Goal: Task Accomplishment & Management: Manage account settings

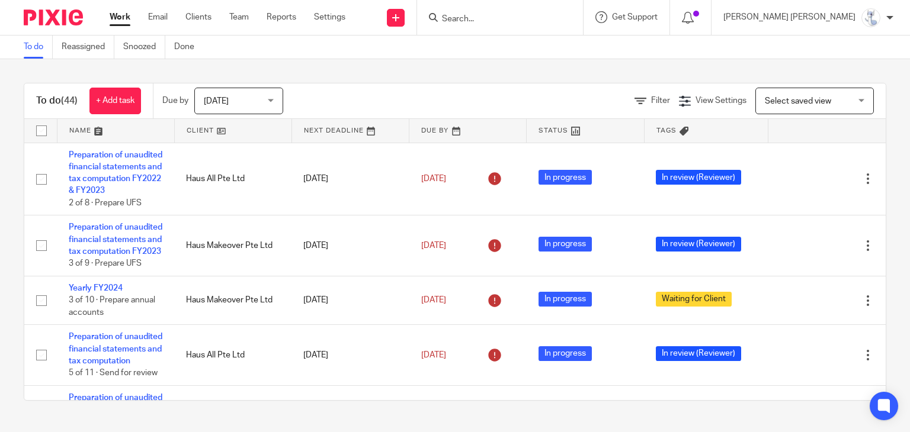
click at [86, 133] on link at bounding box center [115, 131] width 117 height 24
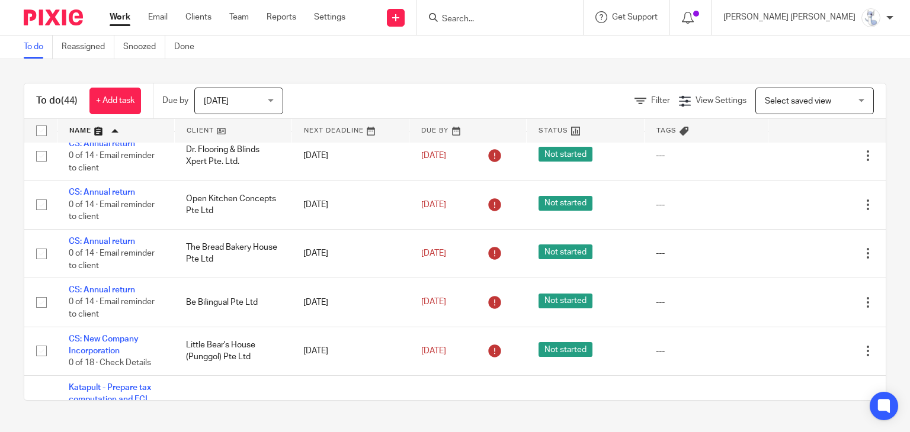
scroll to position [118, 0]
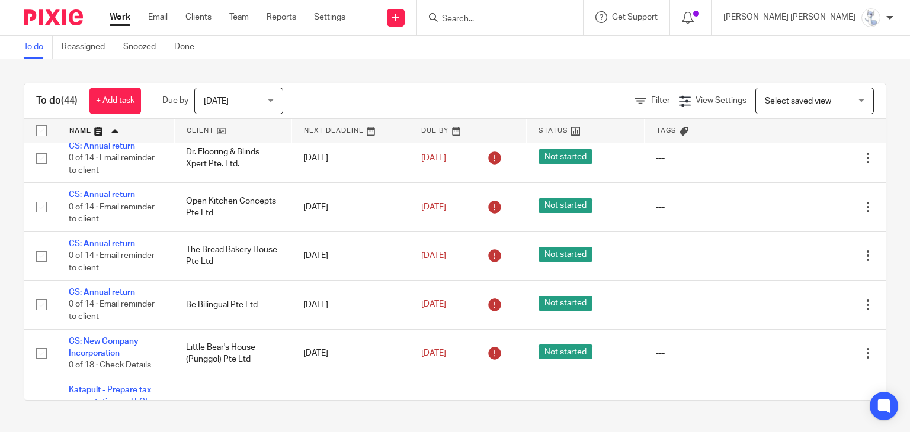
click at [547, 19] on input "Search" at bounding box center [494, 19] width 107 height 11
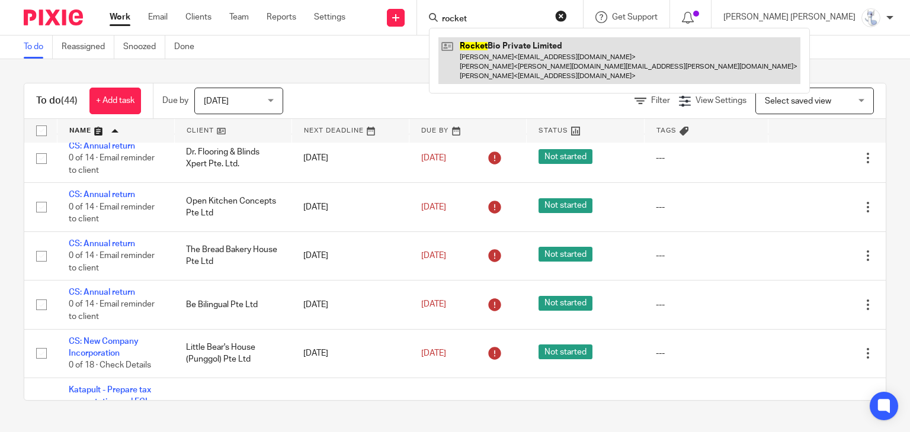
type input "rocket"
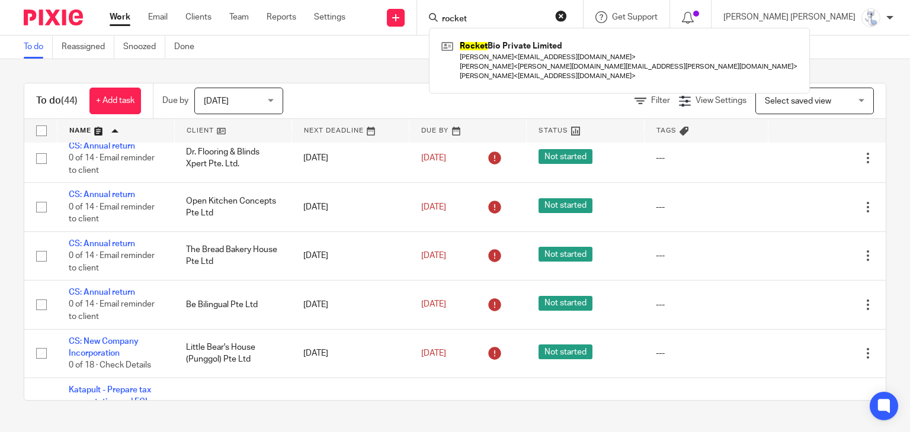
click at [362, 91] on div "Filter View Settings View Settings Manage saved views Select saved view Select …" at bounding box center [595, 101] width 582 height 27
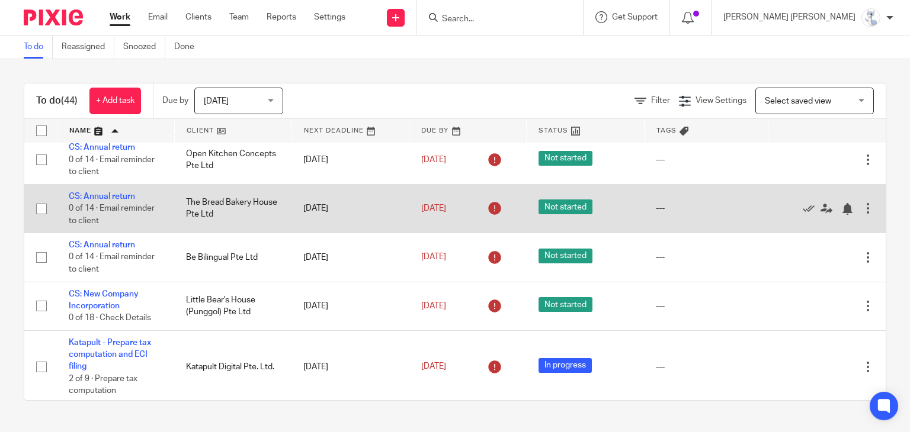
scroll to position [178, 0]
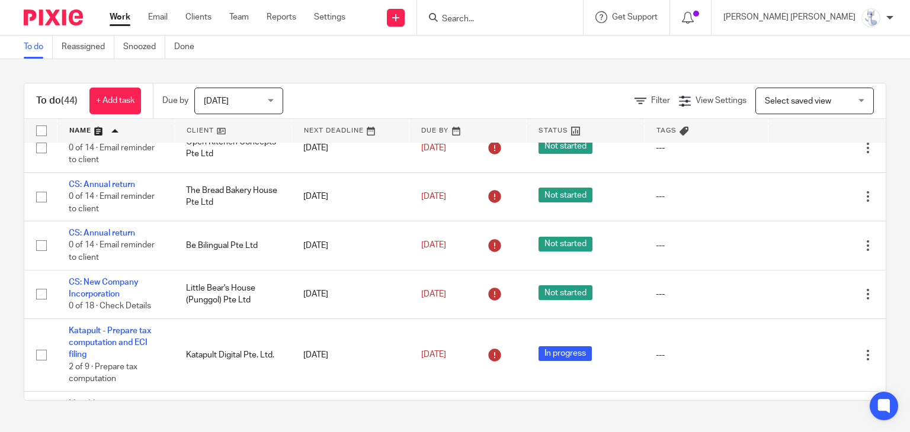
click at [265, 92] on span "Today" at bounding box center [235, 100] width 63 height 25
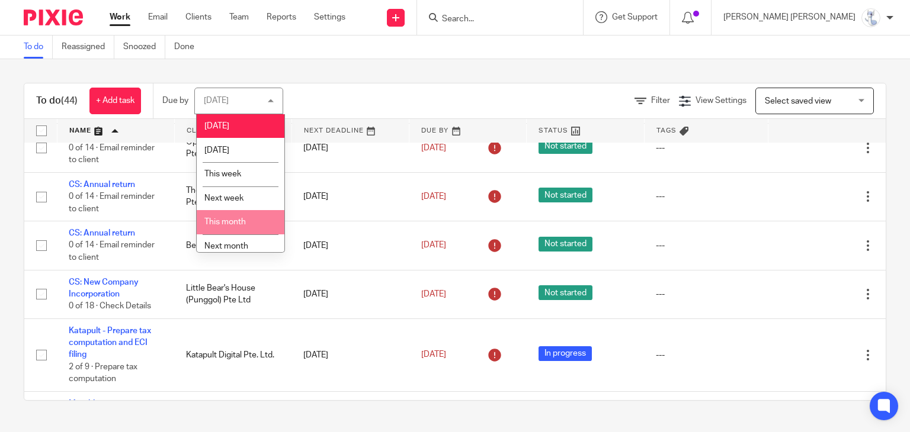
click at [230, 218] on li "This month" at bounding box center [241, 222] width 88 height 24
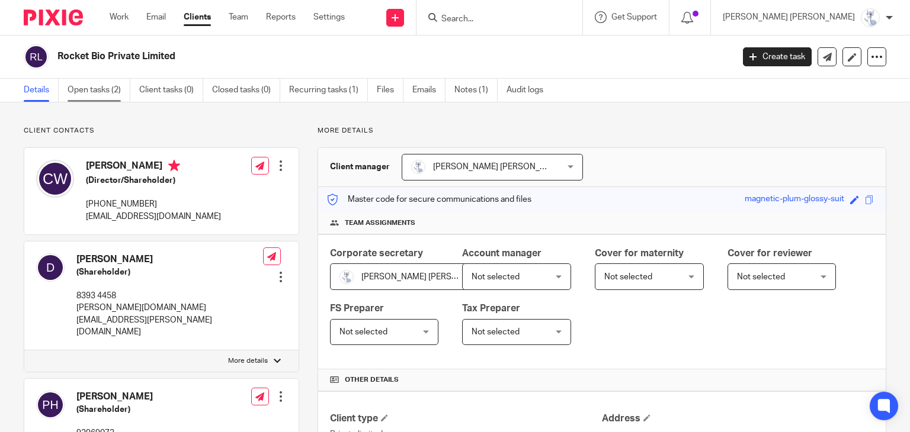
click at [85, 86] on link "Open tasks (2)" at bounding box center [99, 90] width 63 height 23
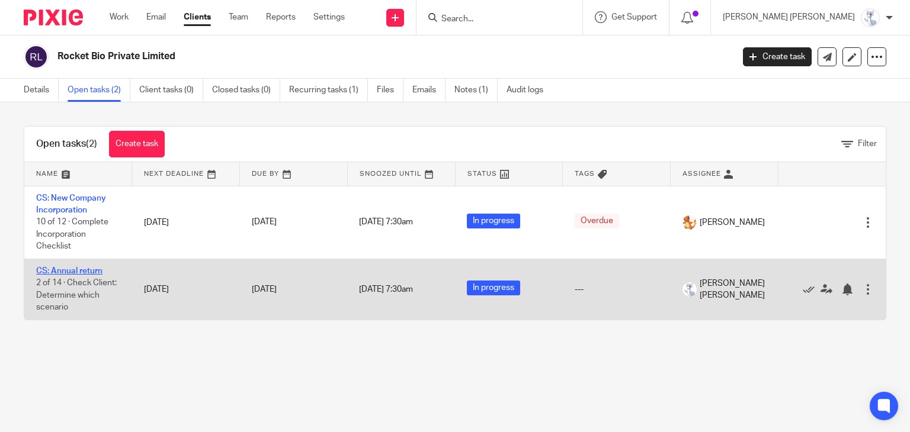
click at [80, 271] on link "CS: Annual return" at bounding box center [69, 271] width 66 height 8
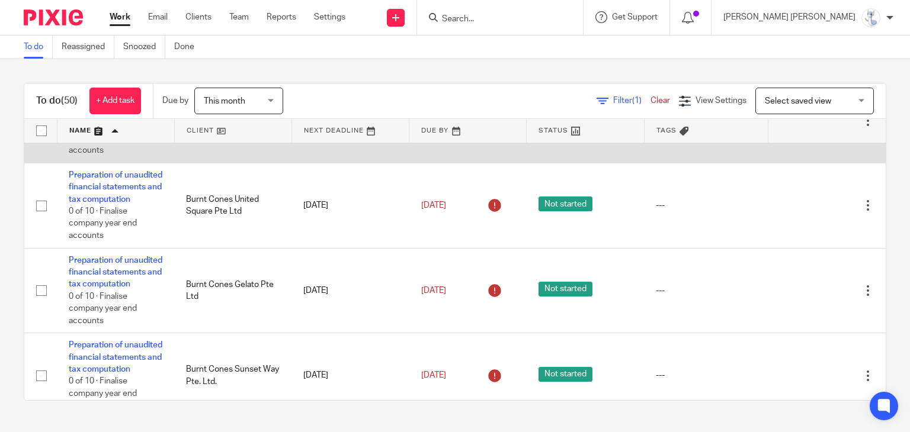
scroll to position [1718, 0]
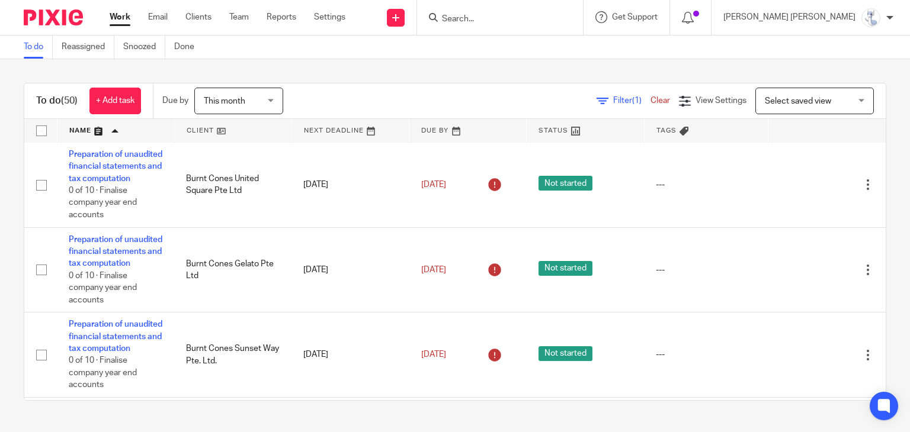
click at [547, 19] on input "Search" at bounding box center [494, 19] width 107 height 11
type input "r"
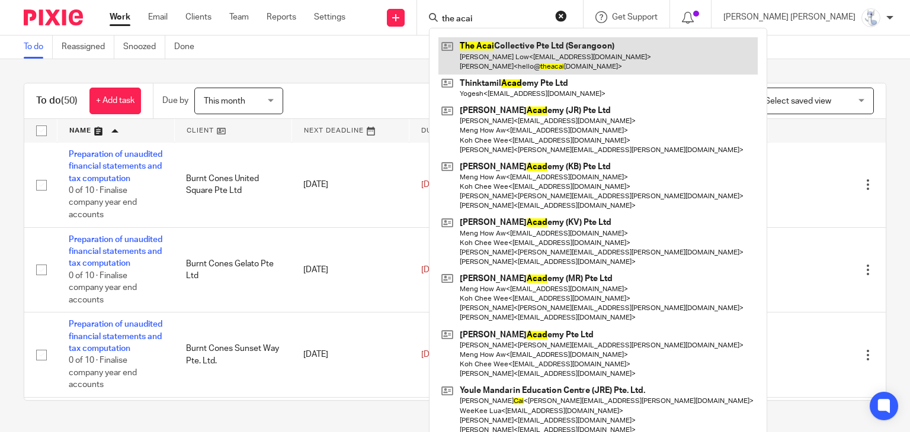
type input "the acai"
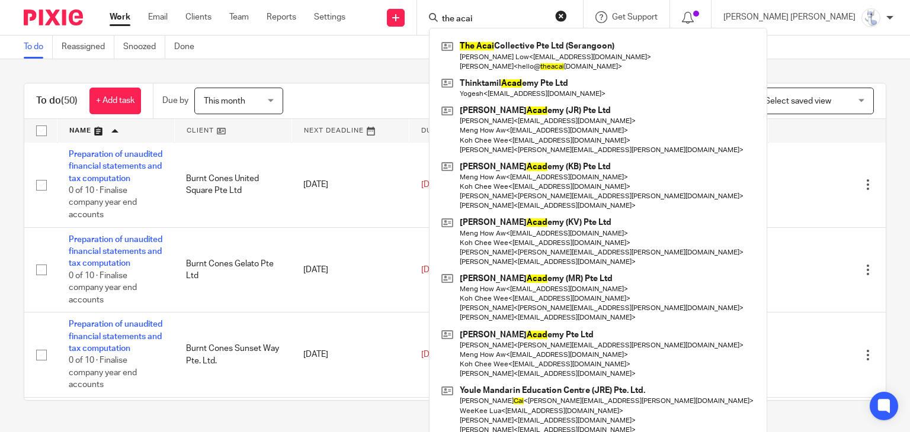
click at [567, 18] on button "reset" at bounding box center [561, 16] width 12 height 12
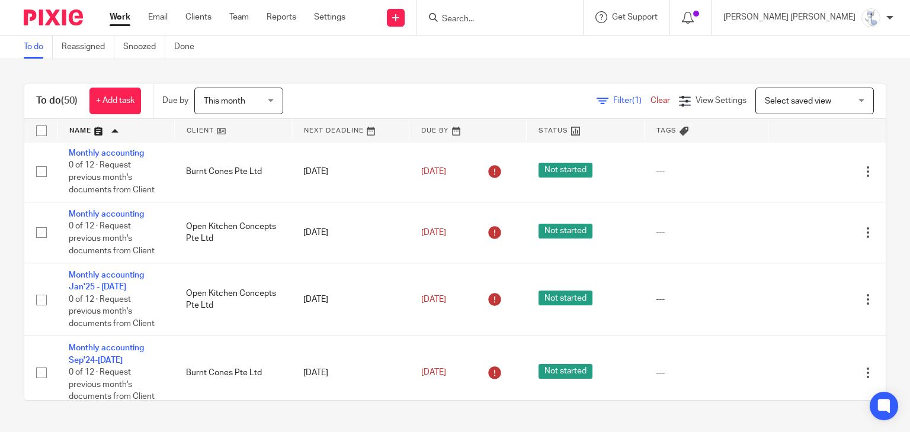
scroll to position [0, 0]
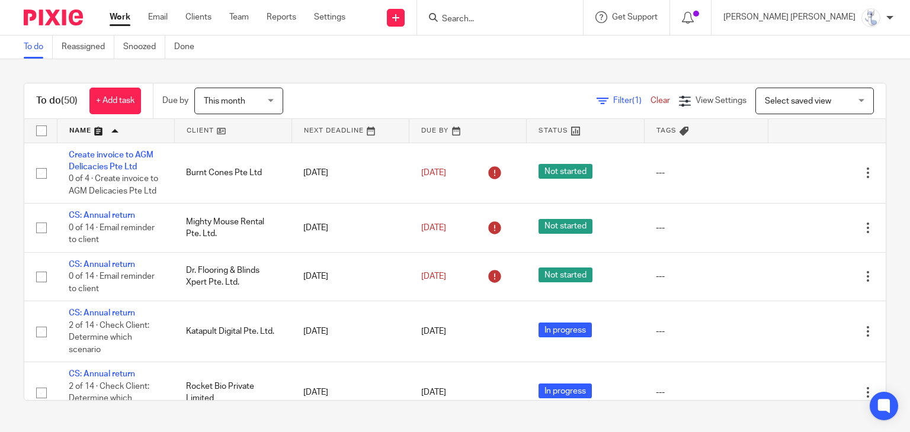
click at [547, 14] on input "Search" at bounding box center [494, 19] width 107 height 11
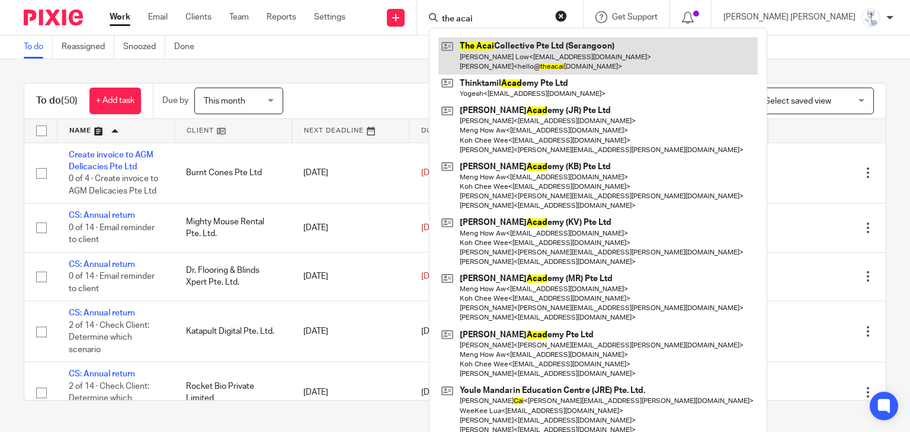
type input "the acai"
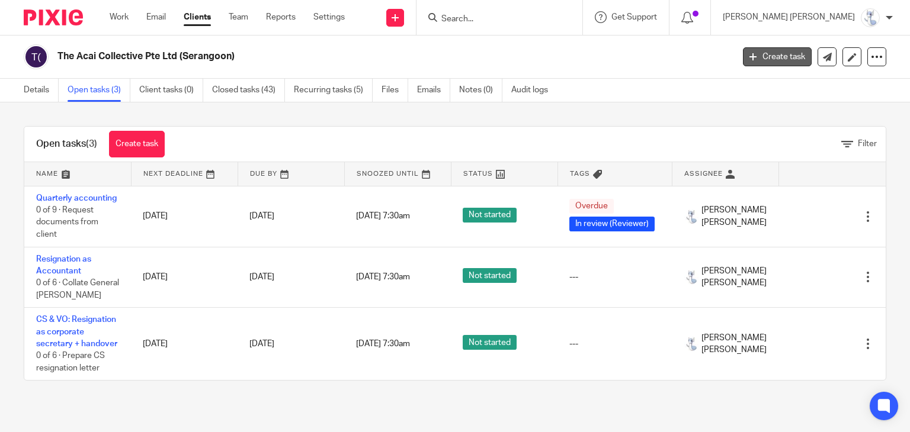
click at [774, 50] on link "Create task" at bounding box center [777, 56] width 69 height 19
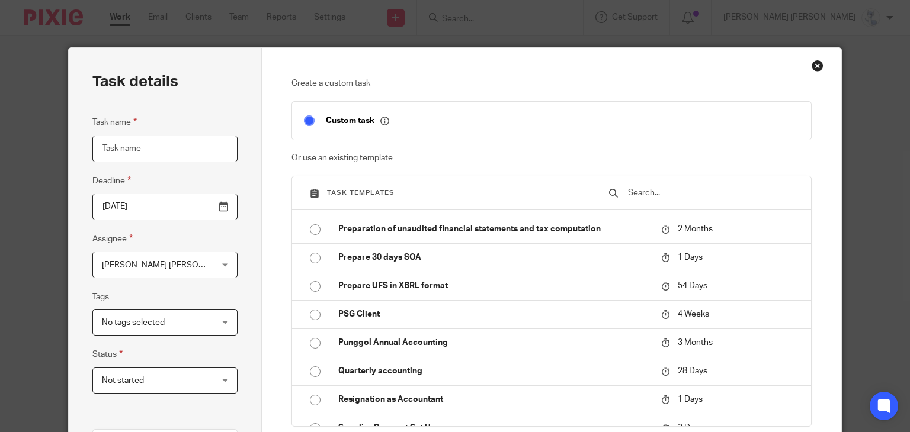
scroll to position [1362, 0]
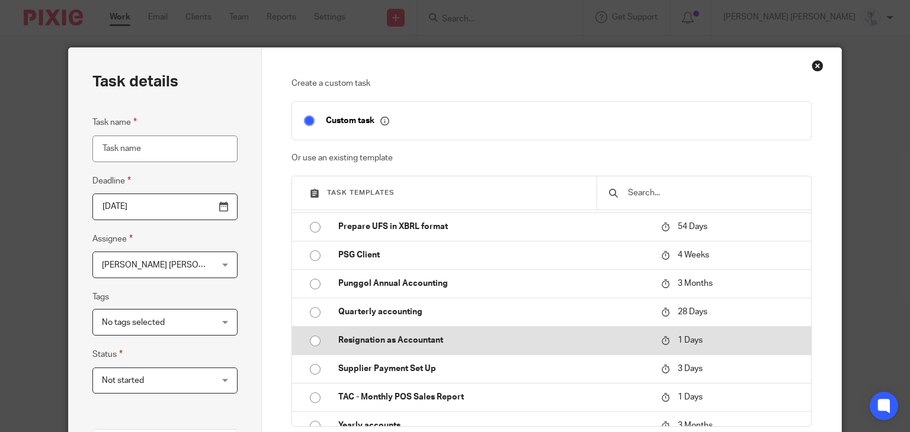
click at [498, 330] on td "Resignation as Accountant" at bounding box center [490, 340] width 329 height 28
type input "[DATE]"
type input "Resignation as Accountant"
checkbox input "false"
radio input "true"
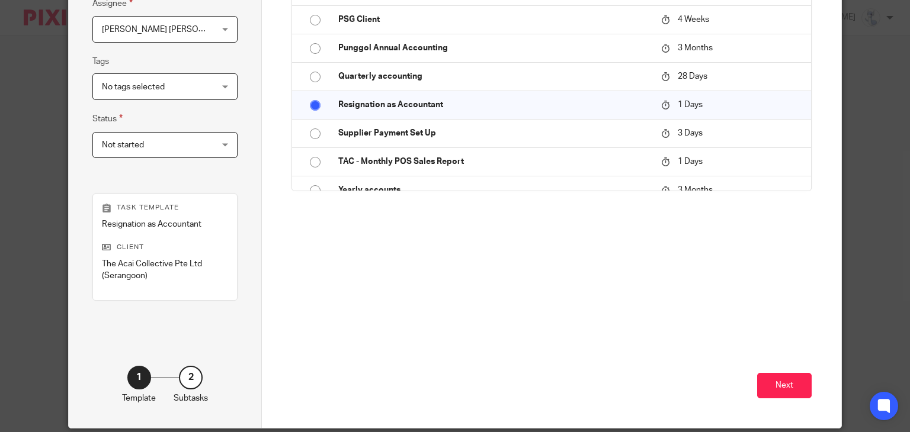
scroll to position [237, 0]
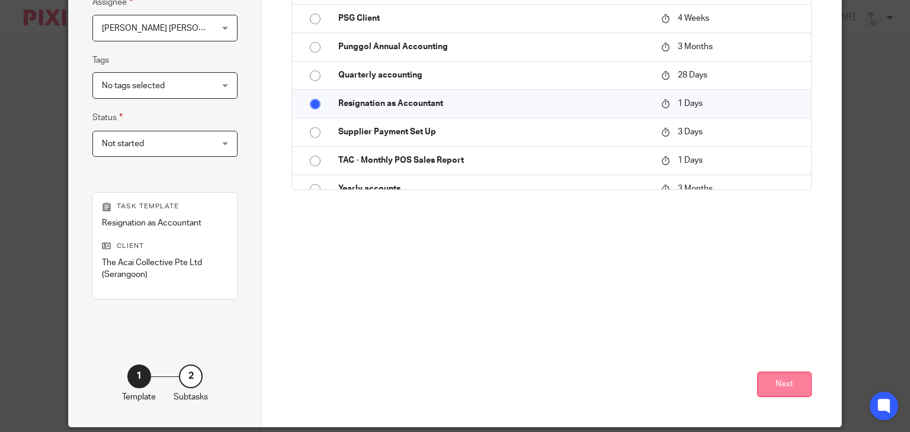
click at [757, 384] on button "Next" at bounding box center [784, 384] width 54 height 25
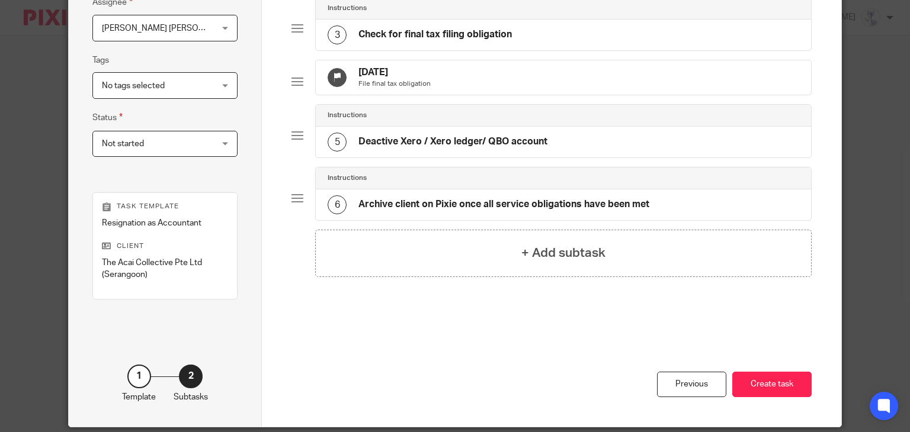
click at [450, 33] on h4 "Check for final tax filing obligation" at bounding box center [434, 34] width 153 height 12
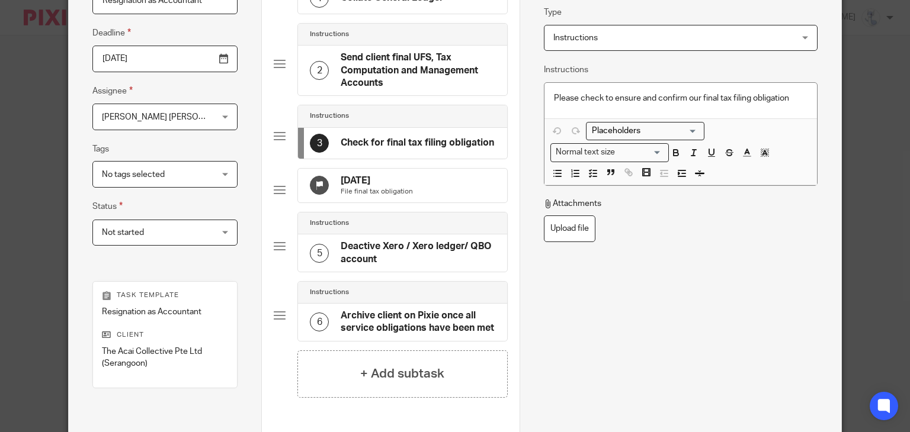
scroll to position [178, 0]
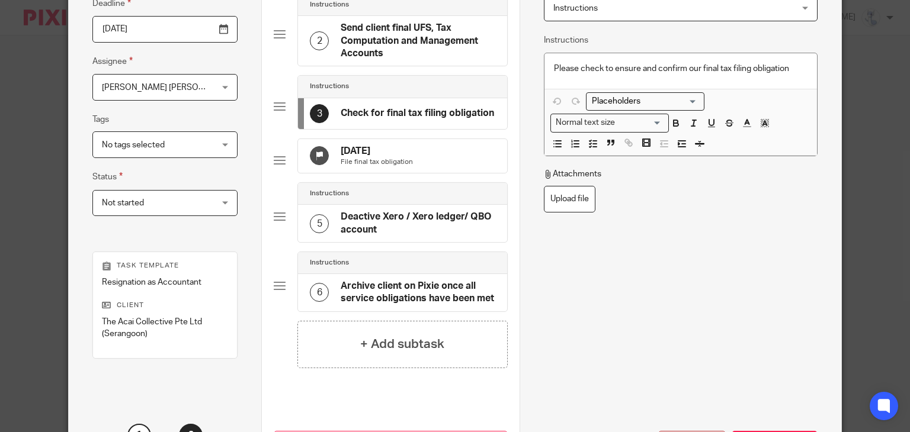
click at [429, 33] on h4 "Send client final UFS, Tax Computation and Management Accounts" at bounding box center [418, 41] width 155 height 38
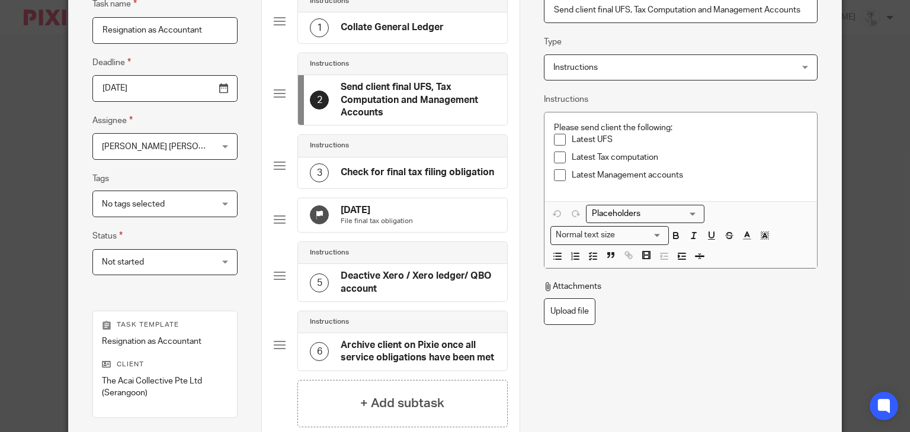
scroll to position [59, 0]
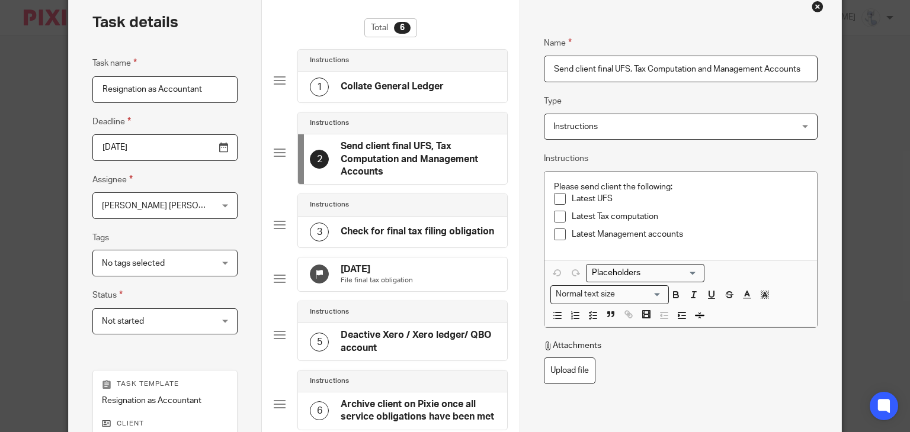
click at [407, 101] on div "1 Collate General Ledger" at bounding box center [402, 87] width 209 height 31
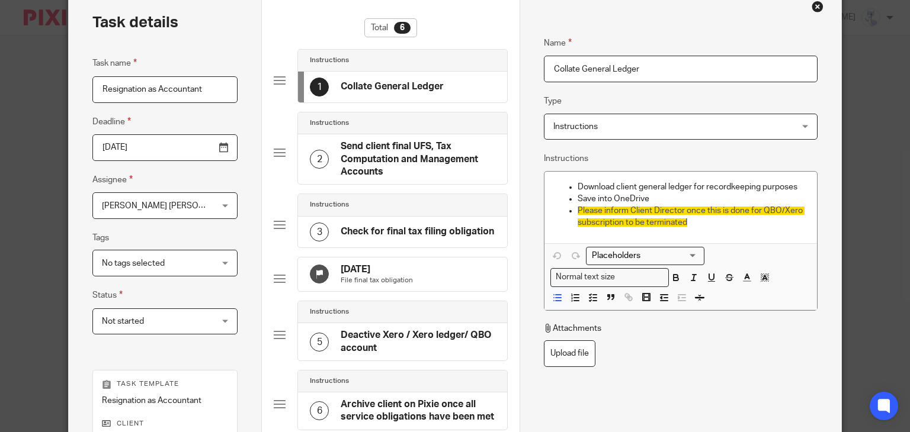
click at [373, 354] on h4 "Deactive Xero / Xero ledger/ QBO account" at bounding box center [418, 341] width 155 height 25
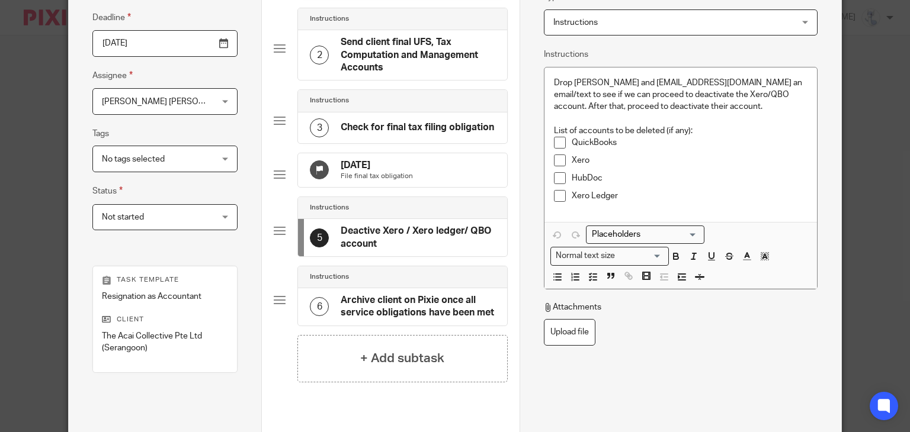
scroll to position [237, 0]
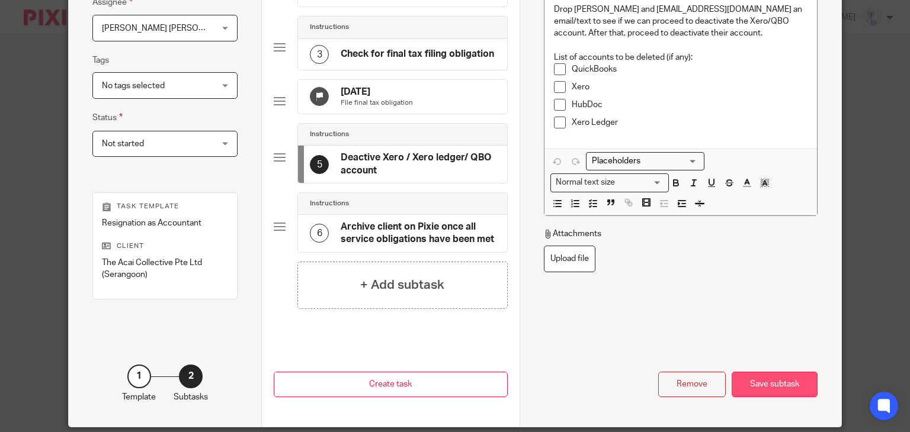
click at [744, 389] on div "Save subtask" at bounding box center [774, 384] width 86 height 25
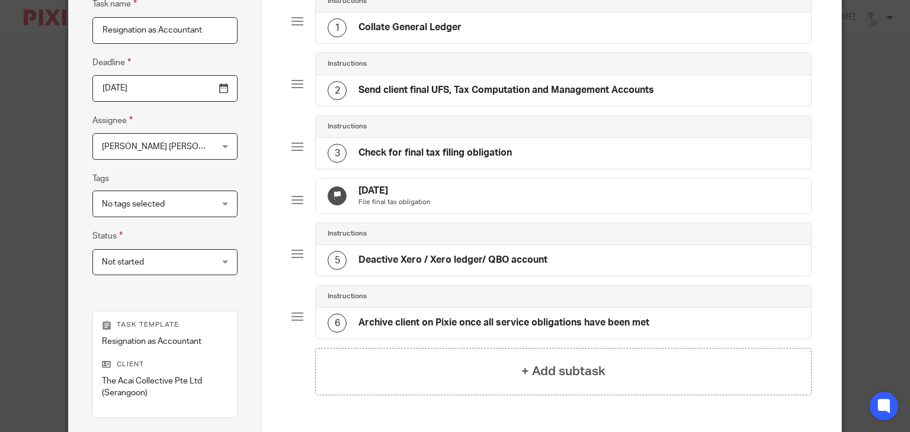
scroll to position [118, 0]
click at [163, 88] on input "[DATE]" at bounding box center [164, 88] width 145 height 27
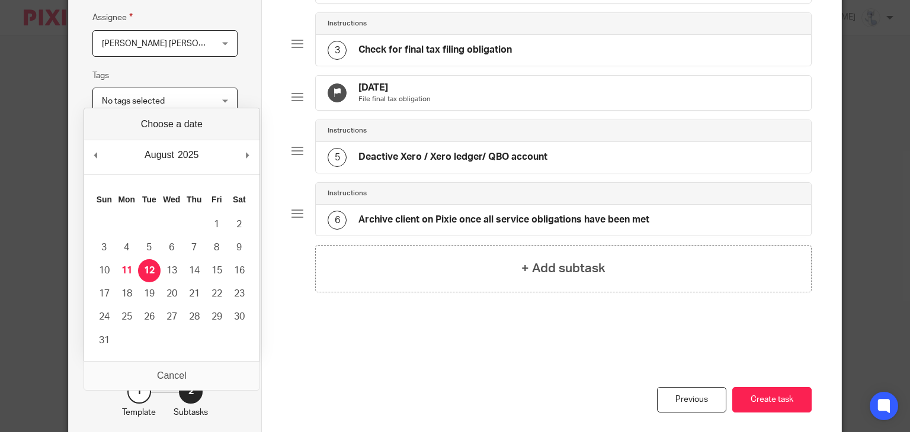
scroll to position [237, 0]
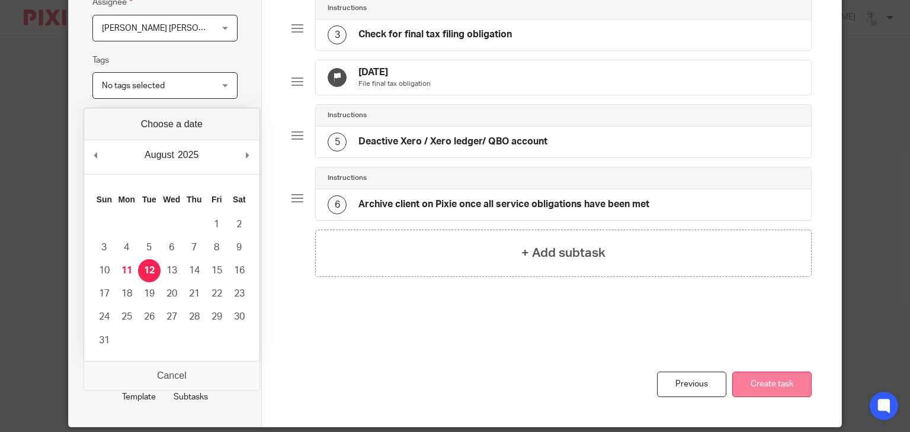
click at [749, 383] on button "Create task" at bounding box center [771, 384] width 79 height 25
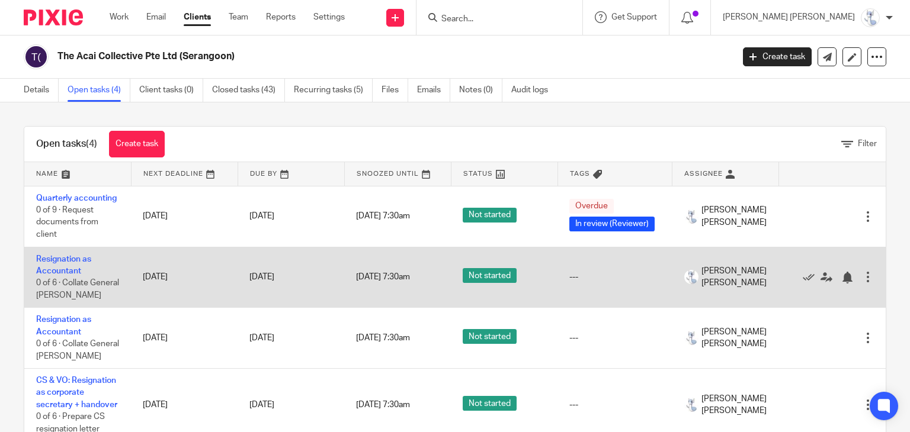
click at [862, 283] on div at bounding box center [868, 277] width 12 height 12
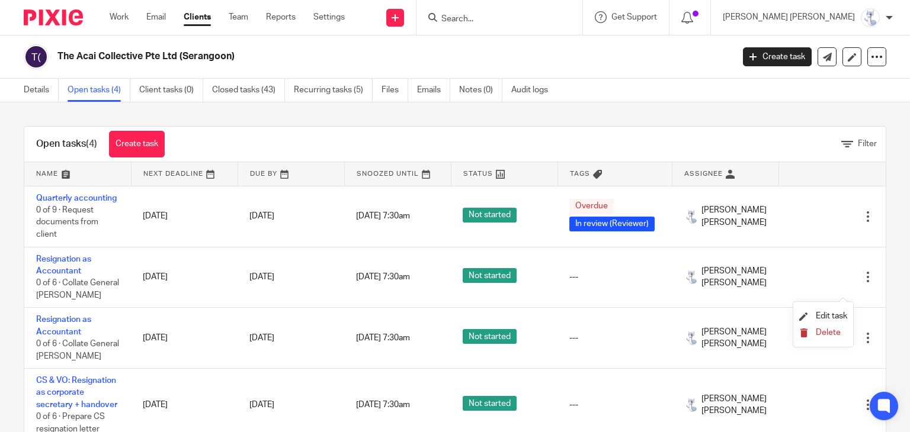
click at [817, 330] on span "Delete" at bounding box center [828, 333] width 25 height 8
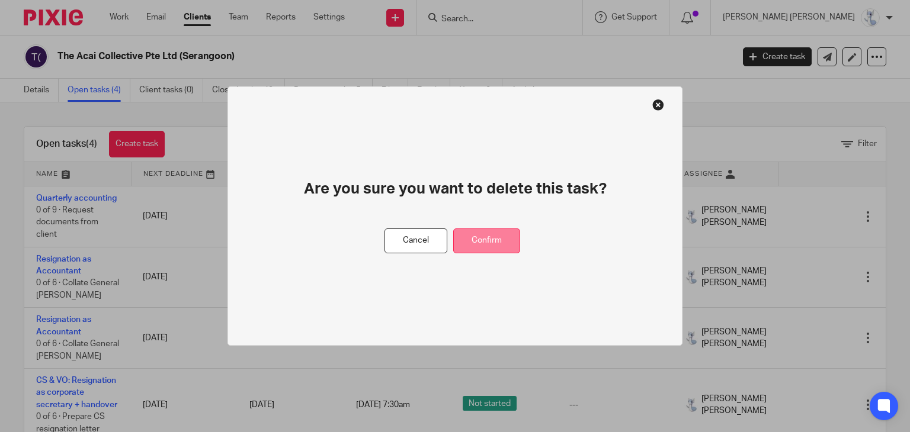
click at [506, 233] on button "Confirm" at bounding box center [486, 241] width 67 height 25
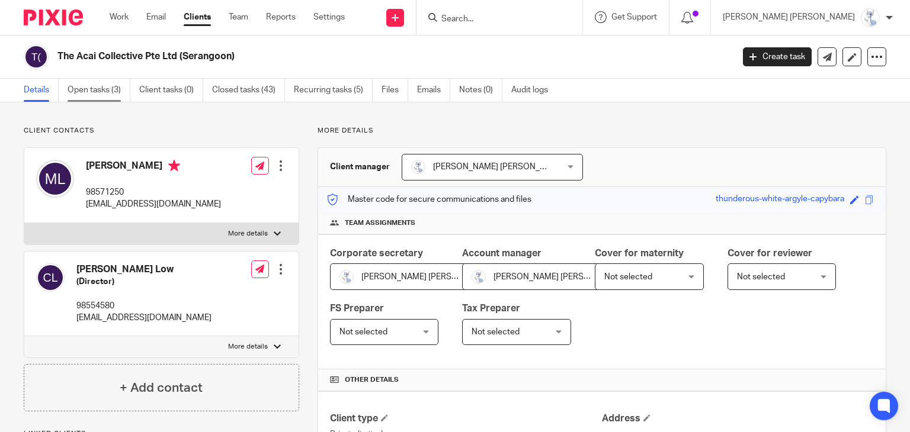
click at [124, 93] on link "Open tasks (3)" at bounding box center [99, 90] width 63 height 23
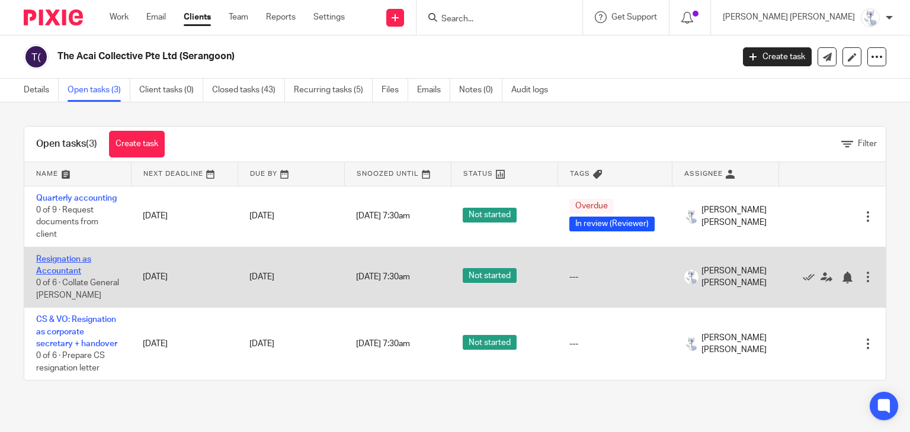
click at [58, 273] on link "Resignation as Accountant" at bounding box center [63, 265] width 55 height 20
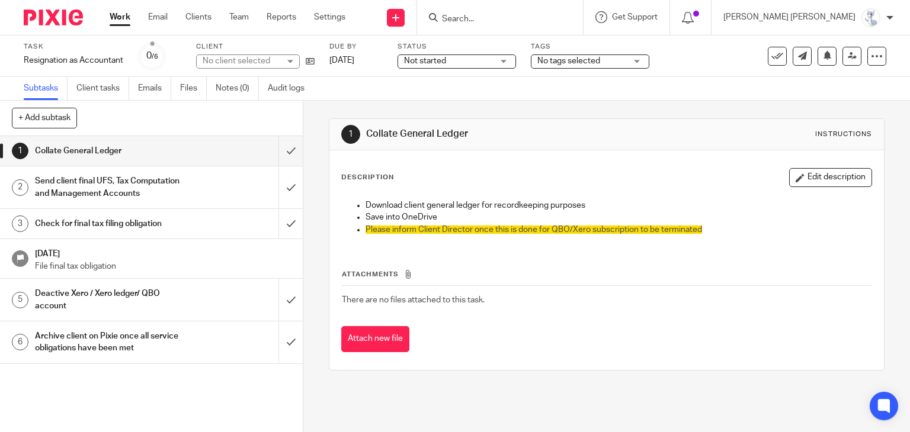
click at [92, 188] on h1 "Send client final UFS, Tax Computation and Management Accounts" at bounding box center [112, 187] width 155 height 30
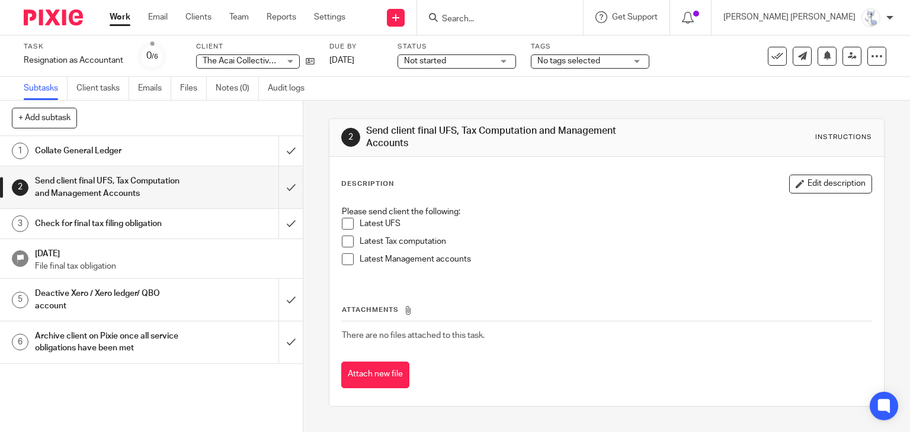
click at [86, 219] on h1 "Check for final tax filing obligation" at bounding box center [112, 224] width 155 height 18
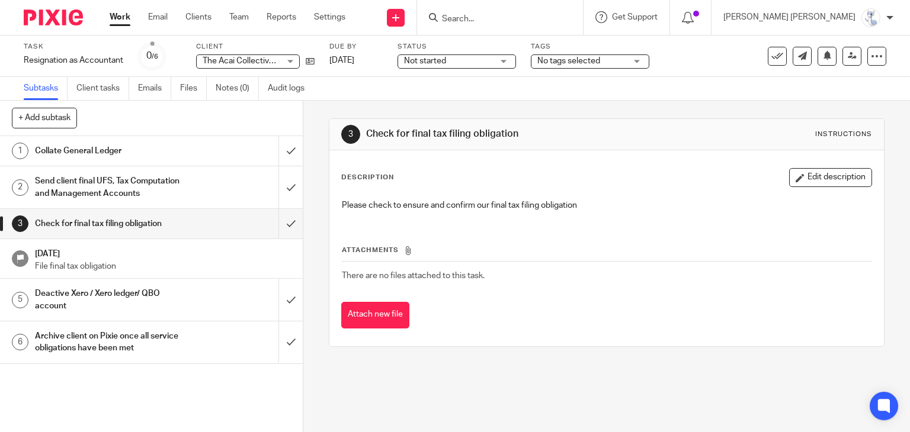
click at [81, 300] on h1 "Deactive Xero / Xero ledger/ QBO account" at bounding box center [112, 300] width 155 height 30
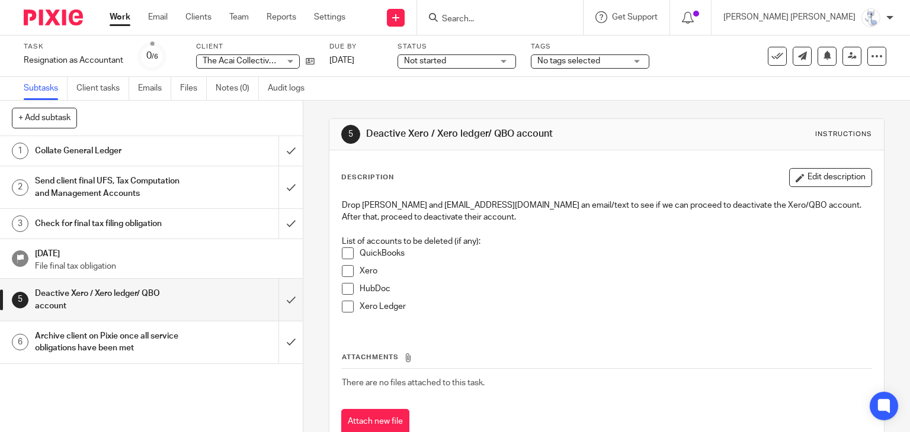
click at [81, 339] on h1 "Archive client on Pixie once all service obligations have been met" at bounding box center [112, 343] width 155 height 30
